Goal: Task Accomplishment & Management: Manage account settings

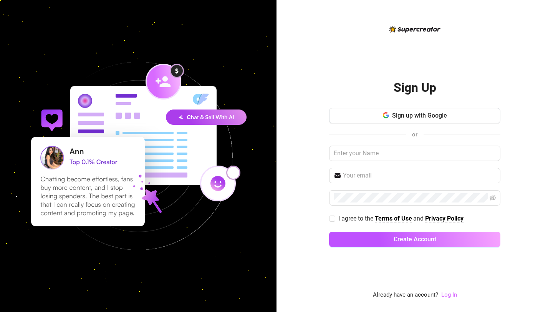
click at [447, 293] on link "Log In" at bounding box center [449, 294] width 16 height 7
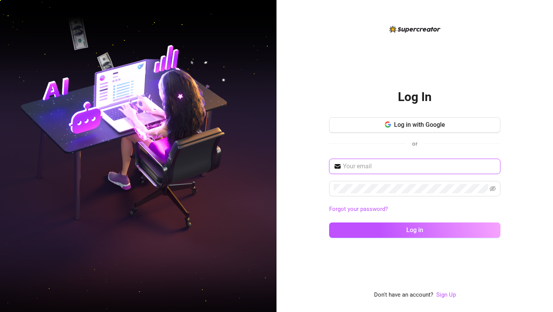
click at [360, 168] on input "text" at bounding box center [419, 166] width 153 height 9
type input "[EMAIL_ADDRESS][DOMAIN_NAME]"
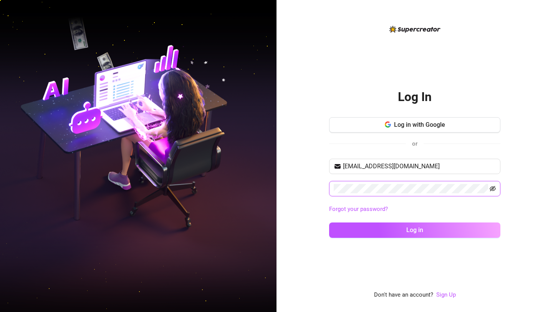
click at [494, 190] on icon "eye-invisible" at bounding box center [492, 188] width 6 height 5
click at [434, 239] on div "[EMAIL_ADDRESS][DOMAIN_NAME] Forgot your password? Log in" at bounding box center [414, 201] width 171 height 86
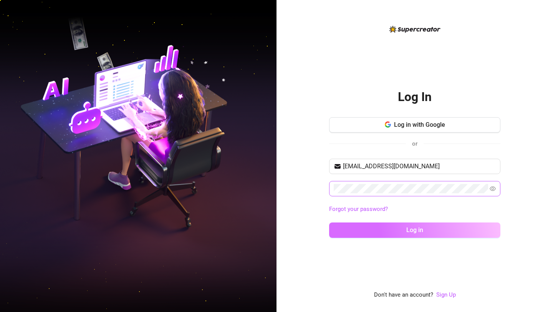
click at [434, 231] on button "Log in" at bounding box center [414, 229] width 171 height 15
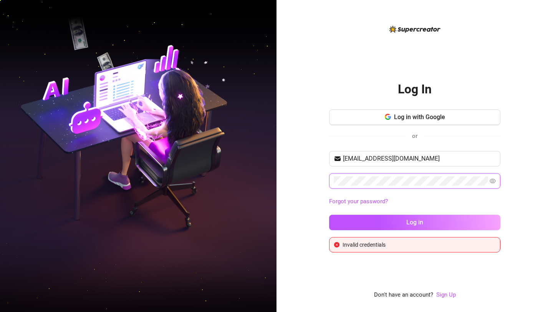
click at [291, 183] on div "Log In Log in with Google or [EMAIL_ADDRESS][DOMAIN_NAME] Forgot your password?…" at bounding box center [414, 156] width 276 height 312
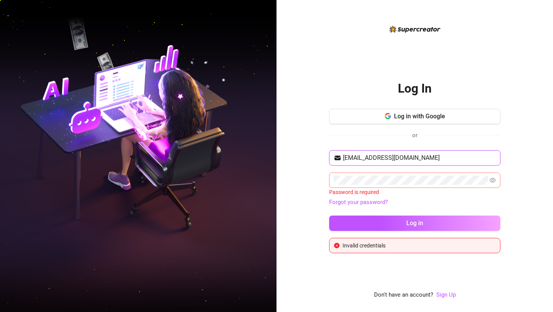
click at [423, 156] on input "[EMAIL_ADDRESS][DOMAIN_NAME]" at bounding box center [419, 157] width 153 height 9
drag, startPoint x: 399, startPoint y: 158, endPoint x: 289, endPoint y: 160, distance: 110.2
click at [292, 159] on div "Log In Log in with Google or [EMAIL_ADDRESS][DOMAIN_NAME] Password is required …" at bounding box center [414, 156] width 276 height 312
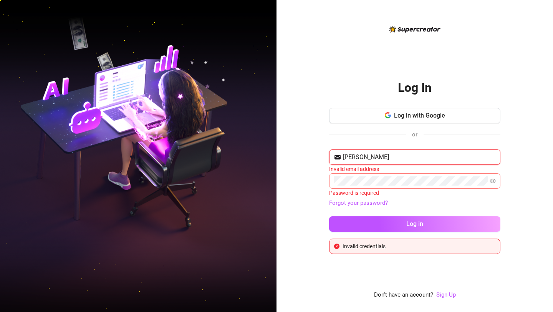
type input "[EMAIL_ADDRESS][DOMAIN_NAME]"
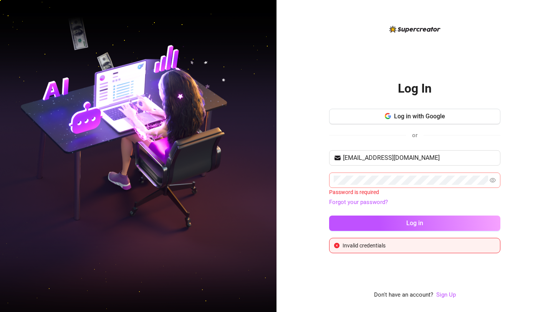
click at [372, 185] on span at bounding box center [414, 179] width 171 height 15
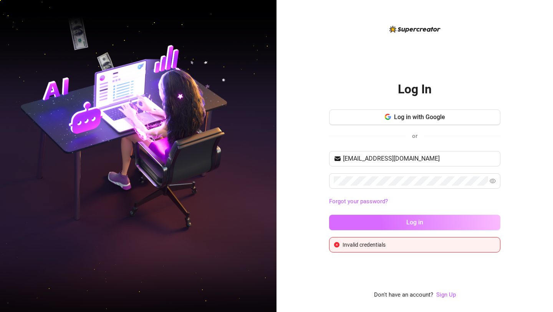
click at [421, 221] on span "Log in" at bounding box center [414, 221] width 17 height 7
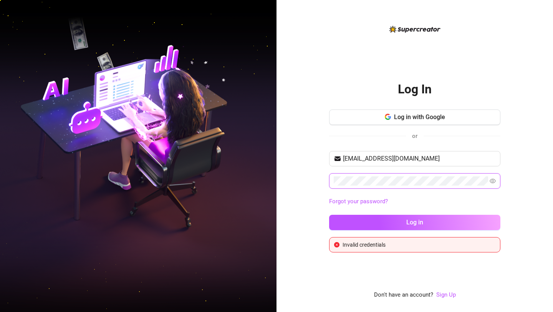
click at [315, 182] on div "Log In Log in with Google or [EMAIL_ADDRESS][DOMAIN_NAME] Forgot your password?…" at bounding box center [414, 156] width 276 height 312
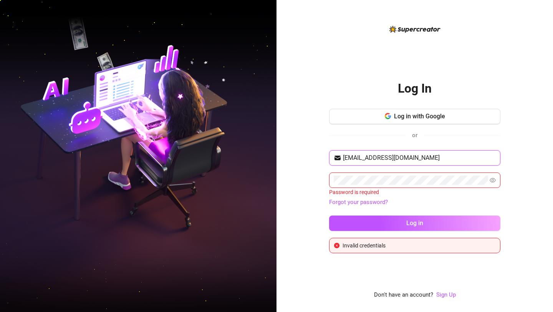
click at [431, 158] on input "[EMAIL_ADDRESS][DOMAIN_NAME]" at bounding box center [419, 157] width 153 height 9
drag, startPoint x: 431, startPoint y: 158, endPoint x: 272, endPoint y: 151, distance: 158.3
click at [272, 151] on div "Log In Log in with Google or [EMAIL_ADDRESS][DOMAIN_NAME] Password is required …" at bounding box center [276, 156] width 553 height 312
